Goal: Navigation & Orientation: Find specific page/section

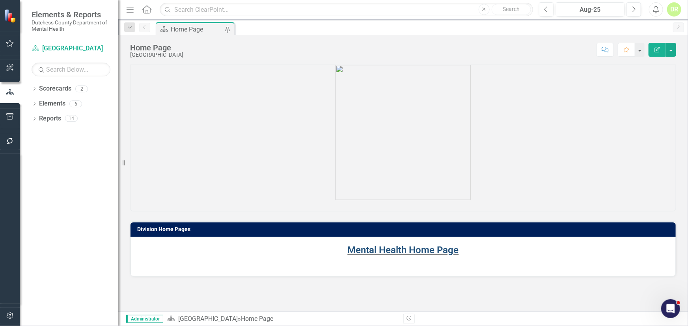
click at [409, 247] on link "Mental Health Home Page" at bounding box center [403, 250] width 111 height 11
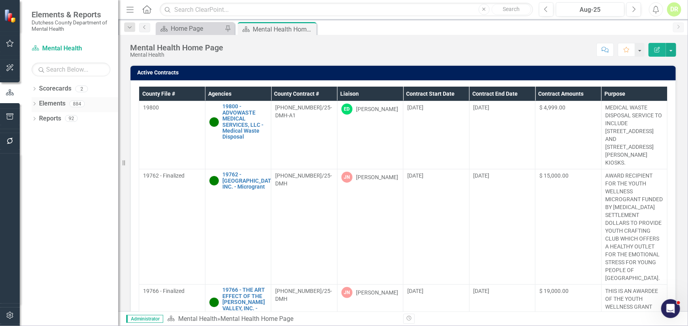
click at [48, 103] on link "Elements" at bounding box center [52, 103] width 26 height 9
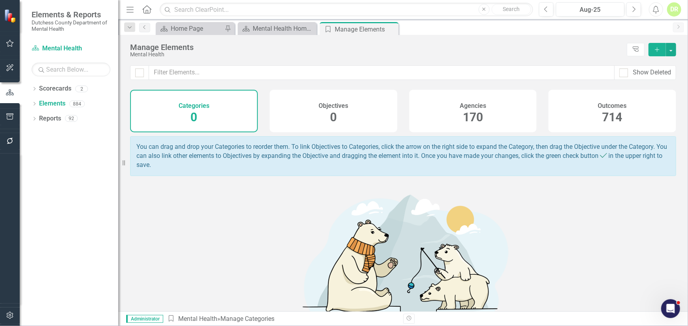
click at [474, 104] on h4 "Agencies" at bounding box center [472, 105] width 26 height 7
